Goal: Obtain resource: Obtain resource

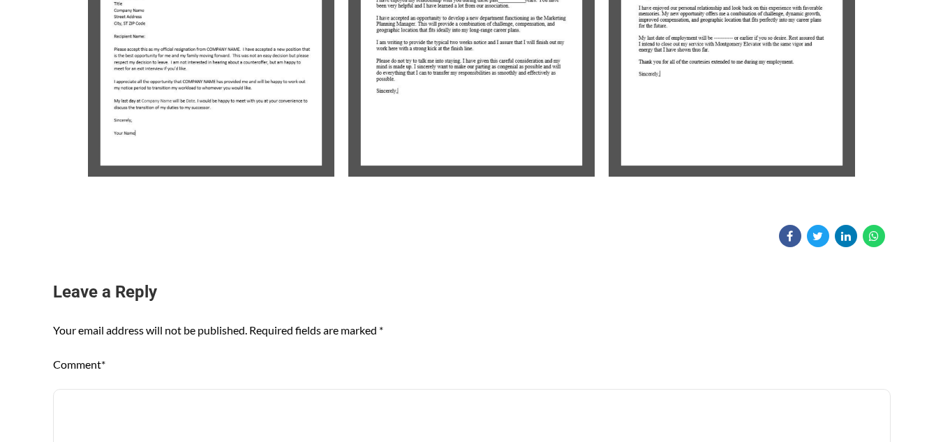
scroll to position [419, 0]
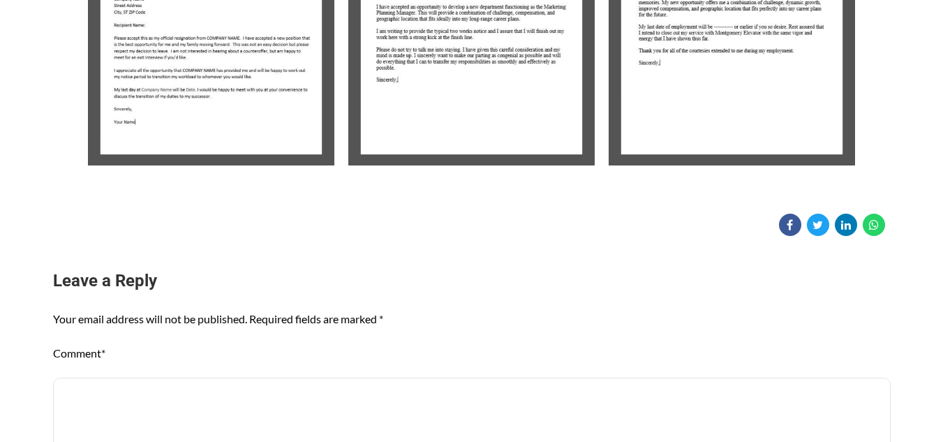
click at [199, 135] on img at bounding box center [211, 50] width 246 height 232
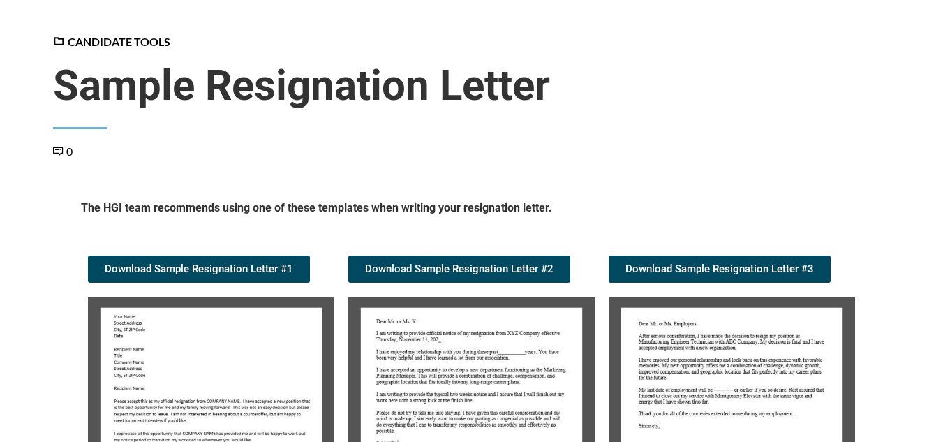
scroll to position [0, 0]
